Goal: Task Accomplishment & Management: Manage account settings

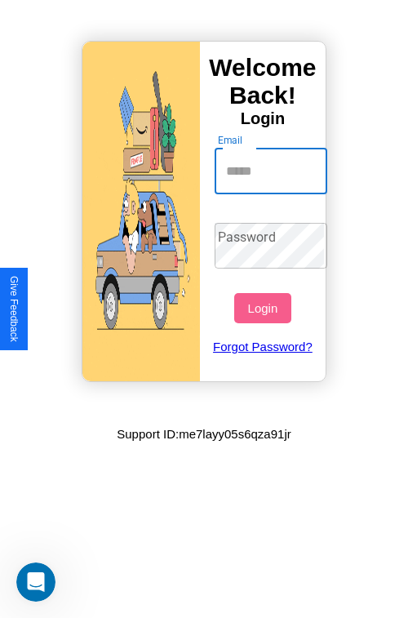
click at [273, 171] on input "Email" at bounding box center [271, 172] width 113 height 46
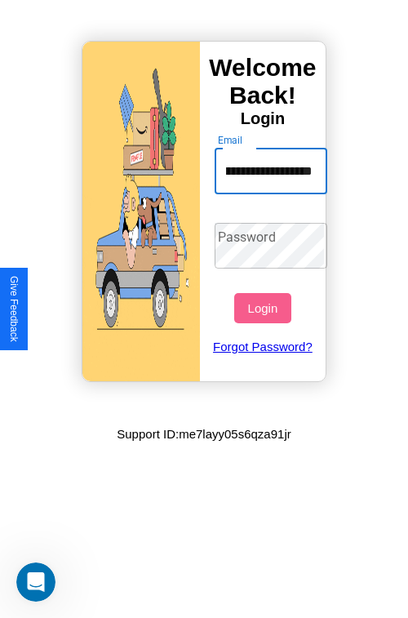
scroll to position [0, 91]
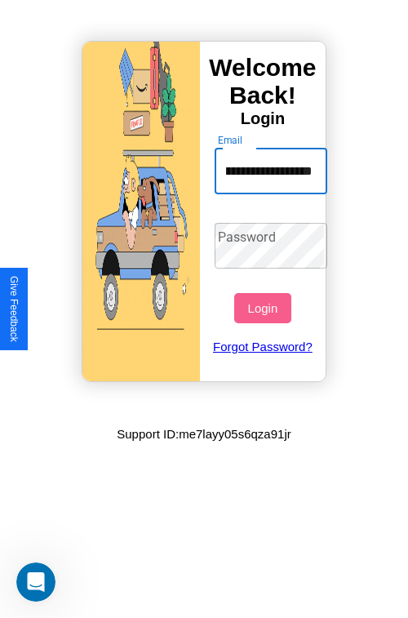
type input "**********"
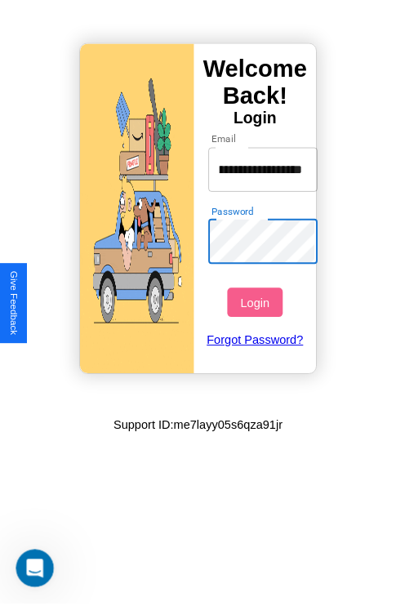
scroll to position [0, 0]
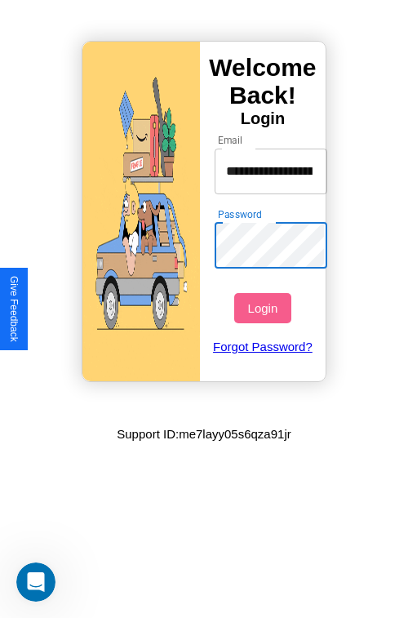
click at [264, 308] on button "Login" at bounding box center [262, 308] width 56 height 30
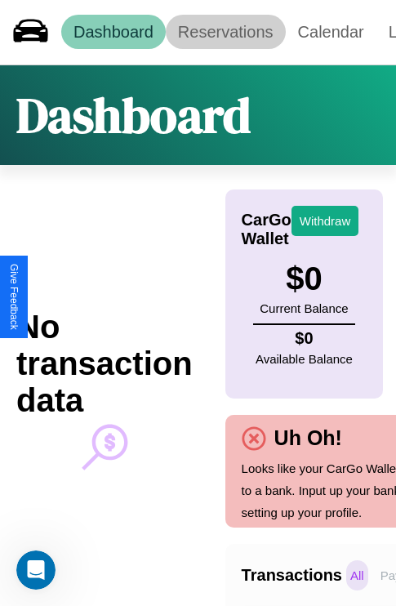
click at [225, 32] on link "Reservations" at bounding box center [226, 32] width 120 height 34
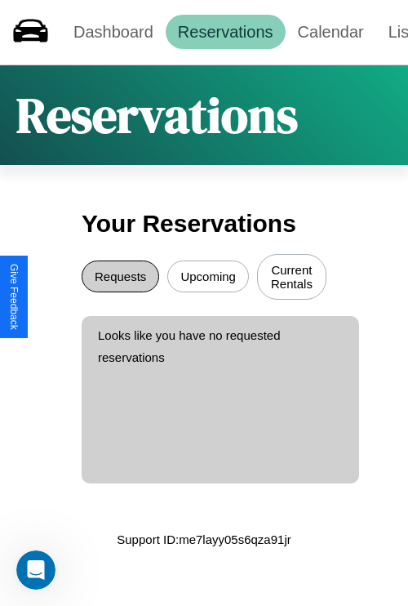
click at [120, 278] on button "Requests" at bounding box center [121, 276] width 78 height 32
click at [208, 278] on button "Upcoming" at bounding box center [208, 276] width 82 height 32
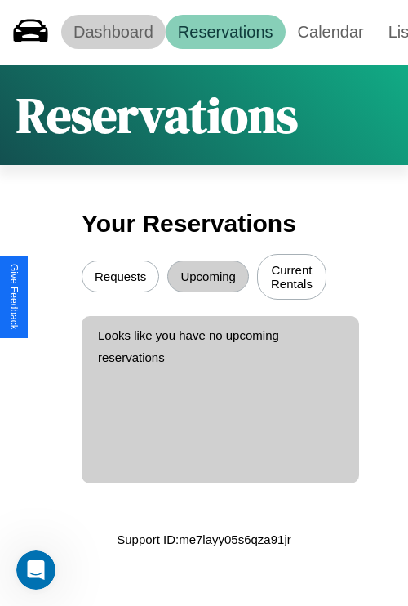
click at [113, 32] on link "Dashboard" at bounding box center [113, 32] width 104 height 34
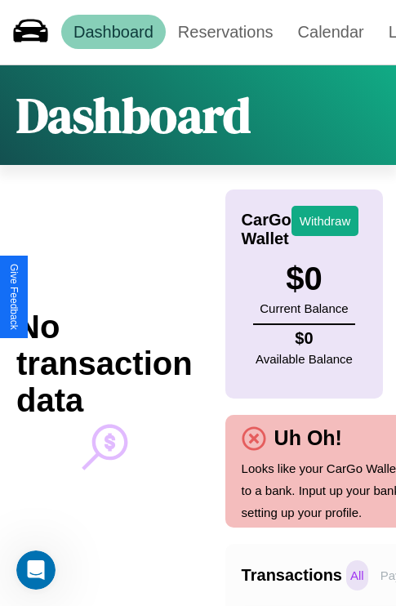
scroll to position [0, 120]
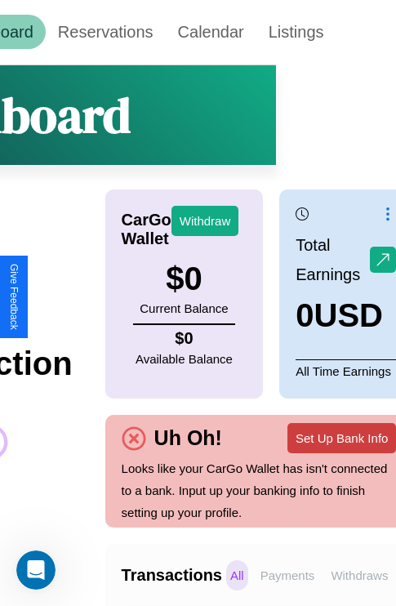
click at [341, 437] on button "Set Up Bank Info" at bounding box center [341, 438] width 109 height 30
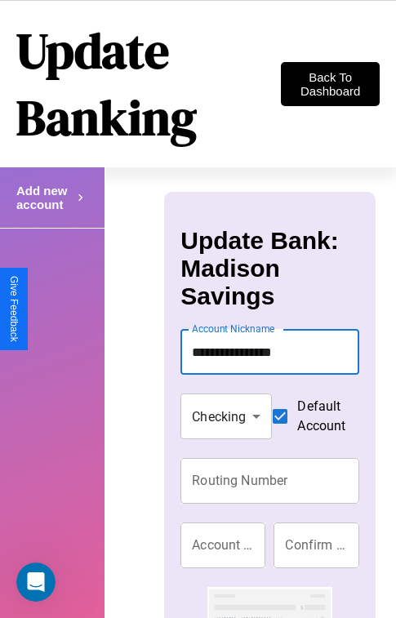
type input "**********"
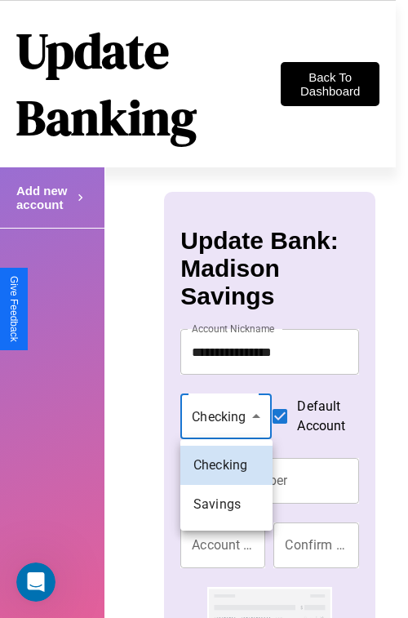
click at [226, 415] on div at bounding box center [204, 309] width 408 height 618
